Goal: Transaction & Acquisition: Book appointment/travel/reservation

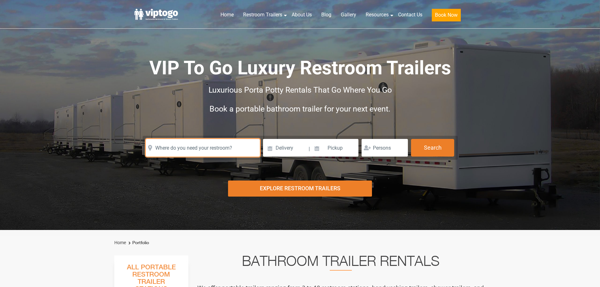
click at [201, 149] on input "text" at bounding box center [203, 148] width 114 height 18
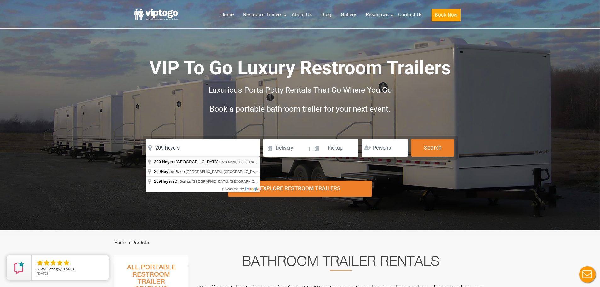
type input "209 Heyers Mill Road, Colts Neck, NJ, USA"
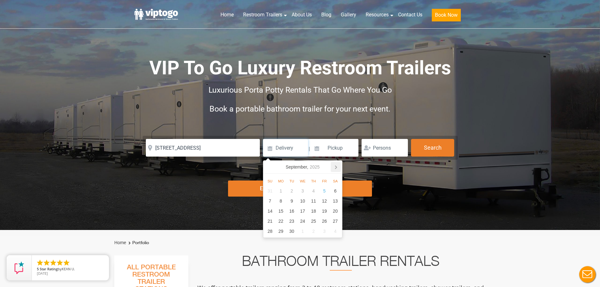
click at [336, 167] on icon at bounding box center [336, 167] width 2 height 3
click at [325, 192] on div "3" at bounding box center [324, 191] width 11 height 10
type input "10/03/2025"
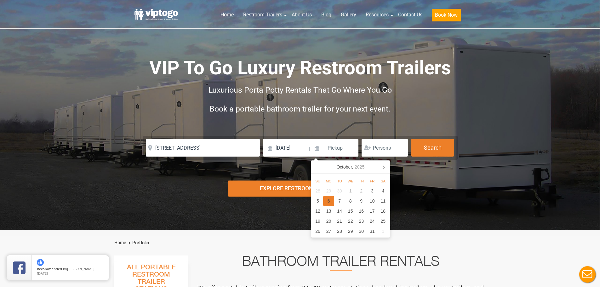
click at [329, 201] on div "6" at bounding box center [328, 201] width 11 height 10
type input "10/06/2025"
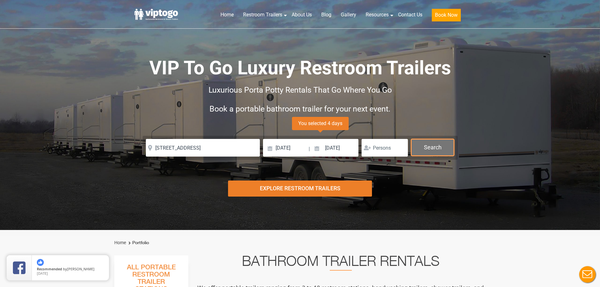
click at [434, 150] on button "Search" at bounding box center [432, 147] width 43 height 17
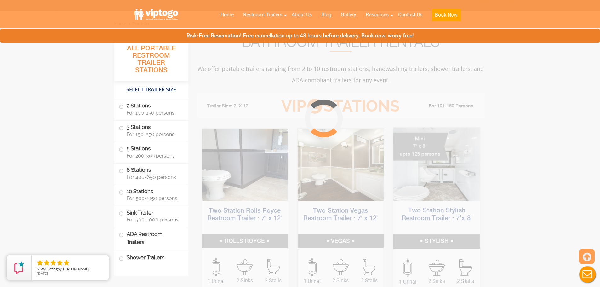
scroll to position [255, 0]
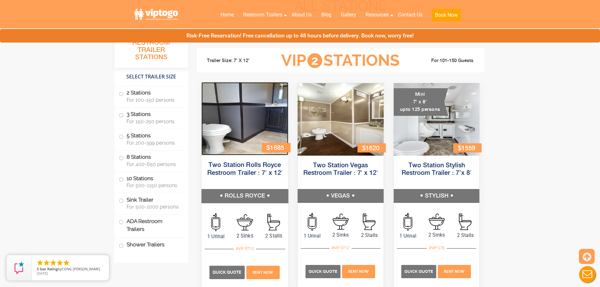
click at [262, 126] on img at bounding box center [244, 118] width 87 height 73
click at [229, 270] on span "Quick Quote" at bounding box center [226, 271] width 29 height 5
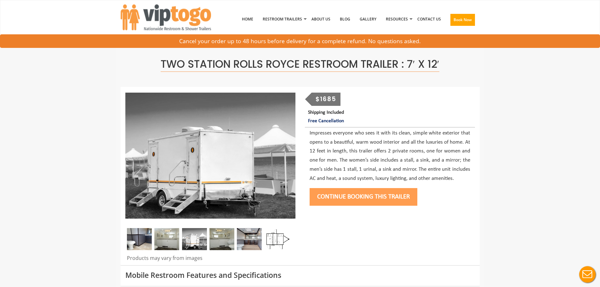
click at [360, 193] on button "Continue Booking this trailer" at bounding box center [363, 197] width 108 height 18
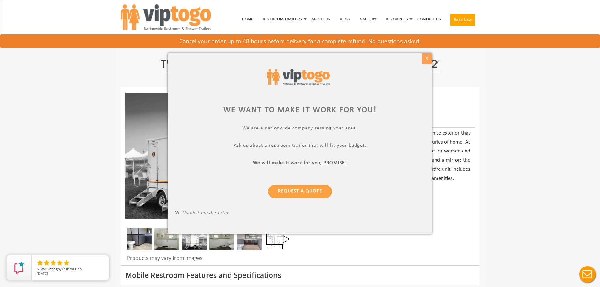
click at [424, 59] on div "X" at bounding box center [427, 58] width 10 height 11
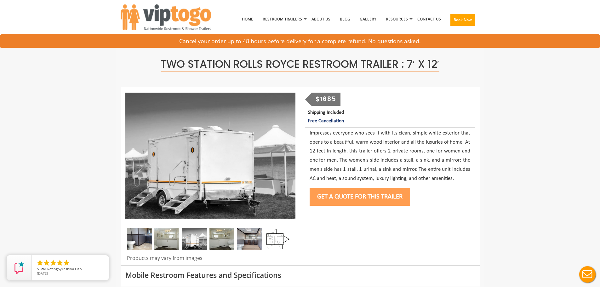
click at [342, 199] on button "Get a Quote for this Trailer" at bounding box center [359, 197] width 100 height 18
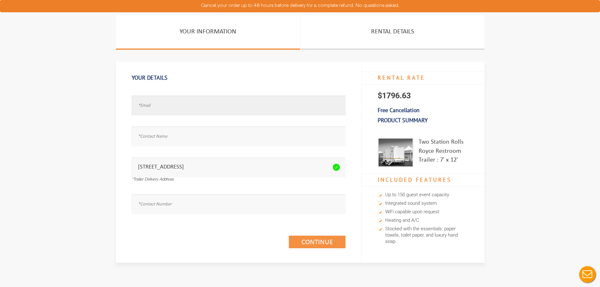
click at [175, 107] on input "text" at bounding box center [239, 105] width 214 height 20
type input "[PERSON_NAME][EMAIL_ADDRESS][DOMAIN_NAME]"
type input "[PERSON_NAME]"
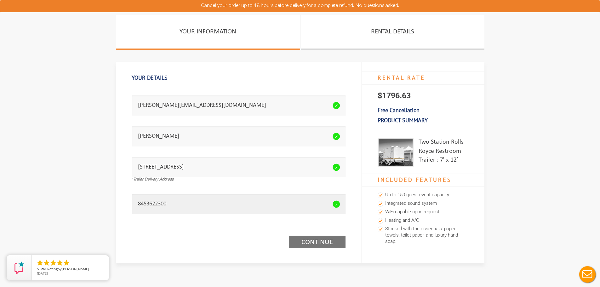
type input "8453622300"
click at [324, 244] on link "Continue (1/3)" at bounding box center [317, 241] width 57 height 13
click at [323, 242] on link "Continue (1/3)" at bounding box center [317, 241] width 57 height 13
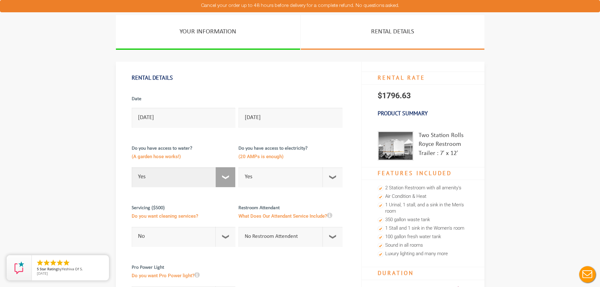
click at [223, 177] on select "Select Option Yes No" at bounding box center [184, 177] width 104 height 20
select select "No"
click at [132, 167] on select "Select Option Yes No" at bounding box center [184, 177] width 104 height 20
checkbox input "true"
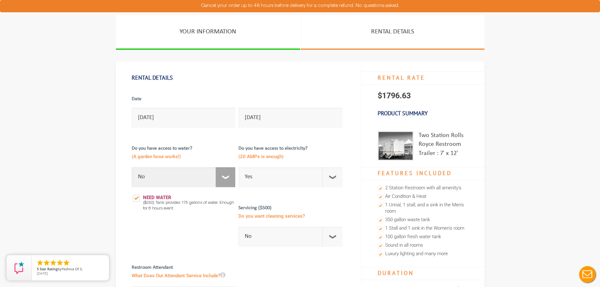
drag, startPoint x: 227, startPoint y: 180, endPoint x: 218, endPoint y: 180, distance: 9.4
click at [227, 180] on select "Select Option Yes No" at bounding box center [184, 177] width 104 height 20
click at [132, 167] on select "Select Option Yes No" at bounding box center [184, 177] width 104 height 20
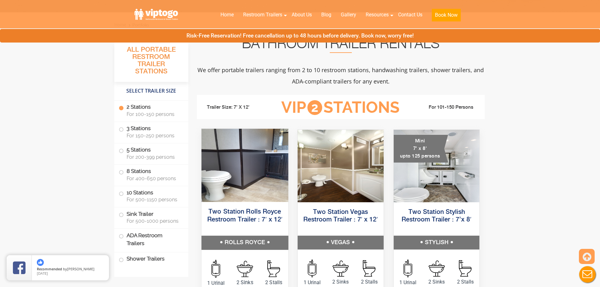
scroll to position [252, 0]
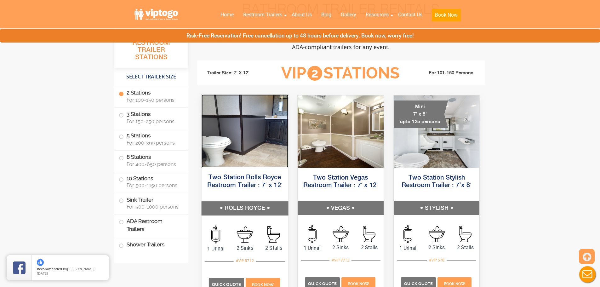
click at [242, 144] on img at bounding box center [244, 130] width 87 height 73
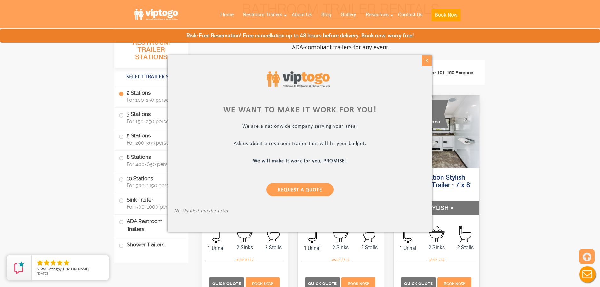
click at [428, 63] on div "X" at bounding box center [427, 60] width 10 height 11
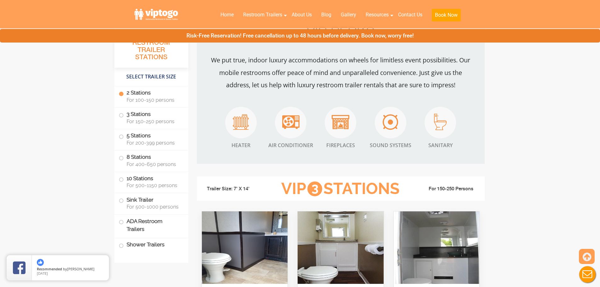
scroll to position [567, 0]
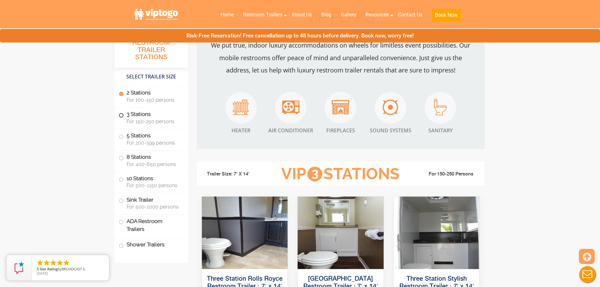
click at [150, 121] on span "For 150-250 persons" at bounding box center [154, 121] width 54 height 6
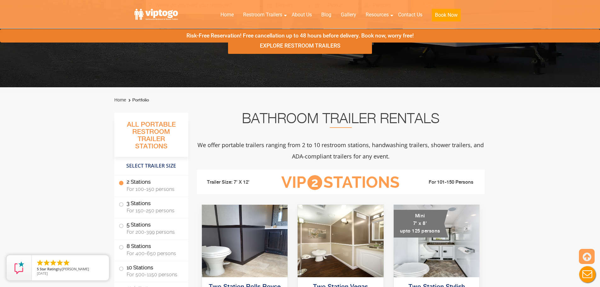
scroll to position [189, 0]
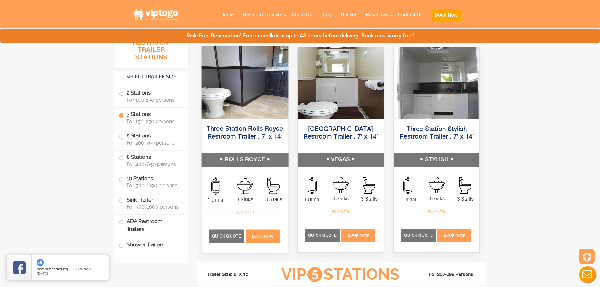
scroll to position [746, 0]
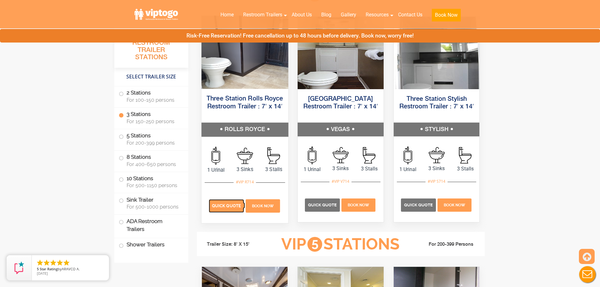
click at [216, 207] on span "Quick Quote" at bounding box center [226, 205] width 29 height 5
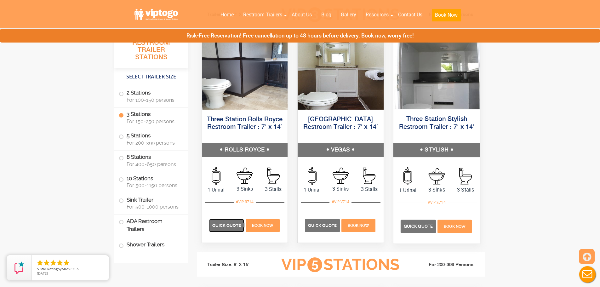
scroll to position [715, 0]
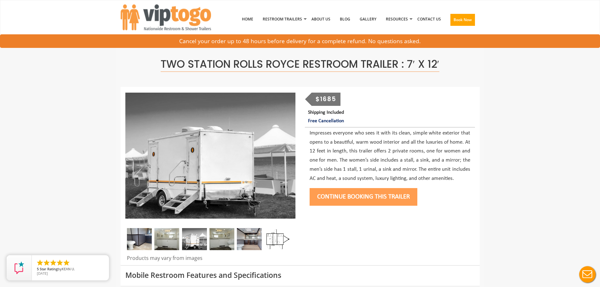
click at [173, 240] on img at bounding box center [166, 239] width 25 height 22
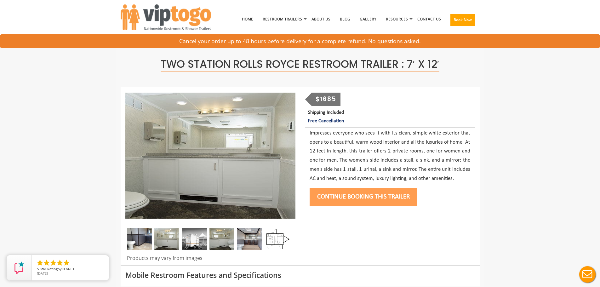
click at [144, 243] on img at bounding box center [139, 239] width 25 height 22
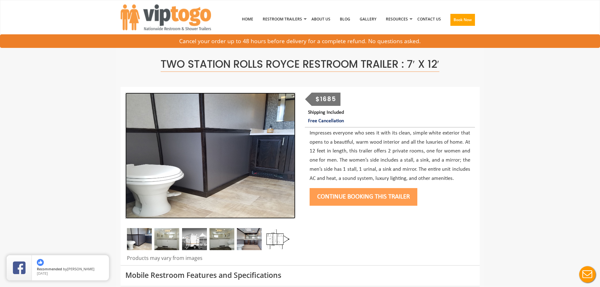
click at [290, 149] on img at bounding box center [210, 156] width 170 height 126
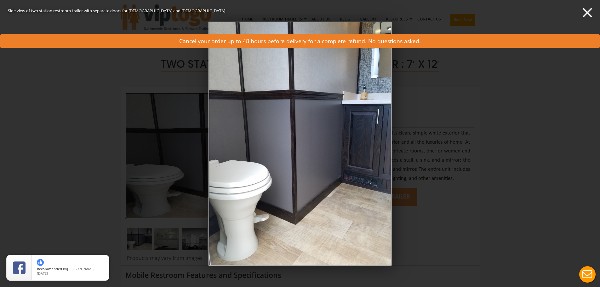
click at [99, 127] on div "Side view of two station restroom trailer with separate doors for males and fem…" at bounding box center [300, 143] width 600 height 287
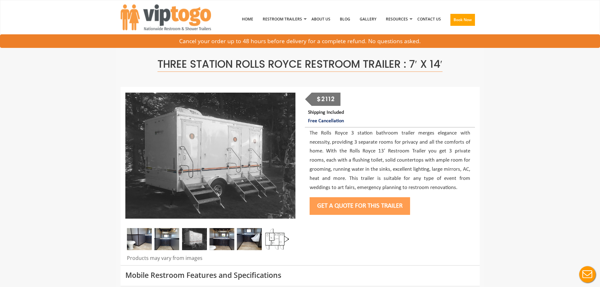
click at [345, 207] on button "Get a Quote for this Trailer" at bounding box center [359, 206] width 100 height 18
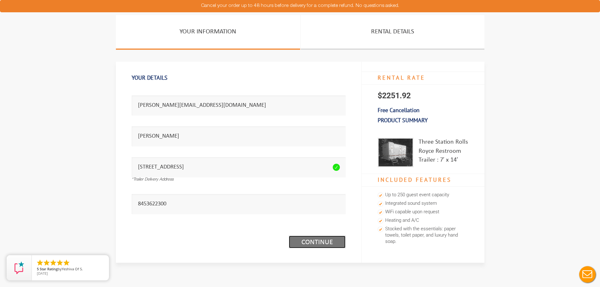
click at [325, 236] on link "Continue (1/3)" at bounding box center [317, 241] width 57 height 13
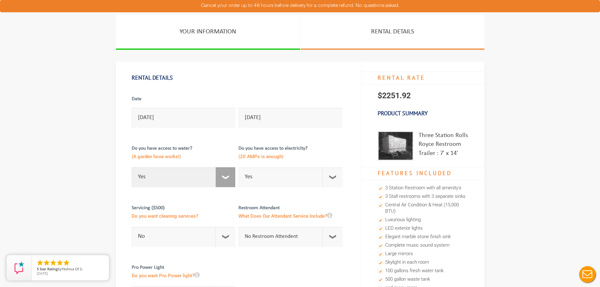
drag, startPoint x: 225, startPoint y: 176, endPoint x: 218, endPoint y: 182, distance: 8.9
click at [225, 176] on select "Select Option Yes No" at bounding box center [184, 177] width 104 height 20
select select "No"
click at [132, 167] on select "Select Option Yes No" at bounding box center [184, 177] width 104 height 20
checkbox input "true"
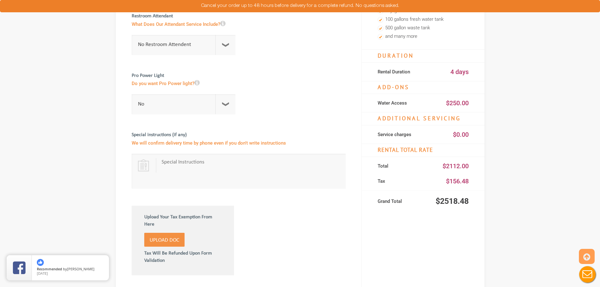
scroll to position [252, 0]
